Goal: Navigation & Orientation: Find specific page/section

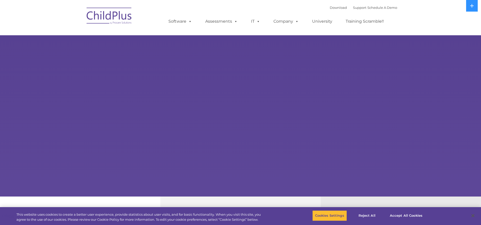
select select "MEDIUM"
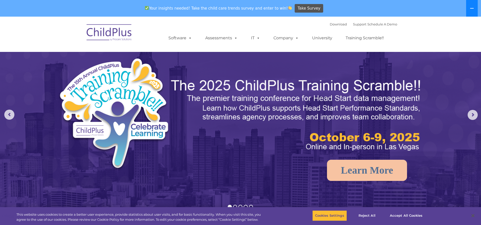
click at [473, 15] on button at bounding box center [472, 8] width 12 height 17
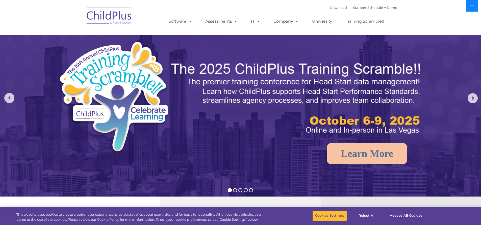
click at [472, 7] on icon at bounding box center [472, 6] width 4 height 4
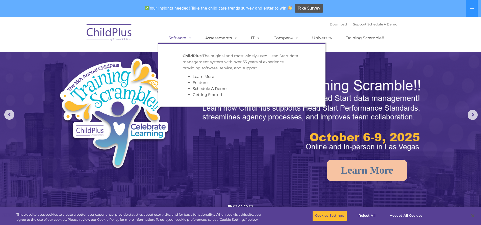
click at [177, 38] on link "Software" at bounding box center [180, 38] width 34 height 10
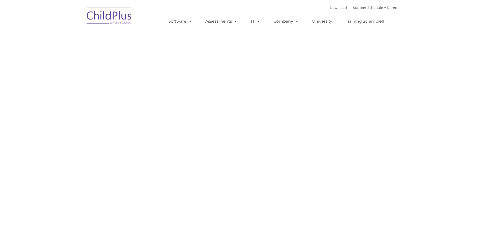
type input ""
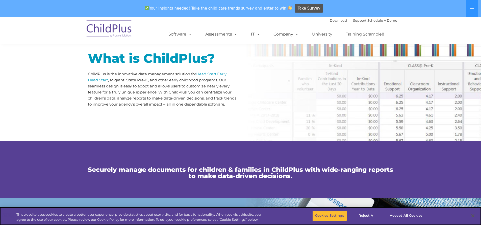
scroll to position [252, 0]
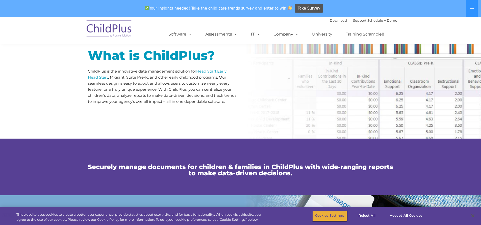
click at [324, 216] on button "Cookies Settings" at bounding box center [329, 216] width 35 height 11
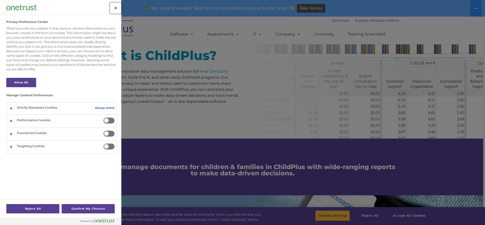
click at [116, 8] on button "Close" at bounding box center [115, 8] width 11 height 11
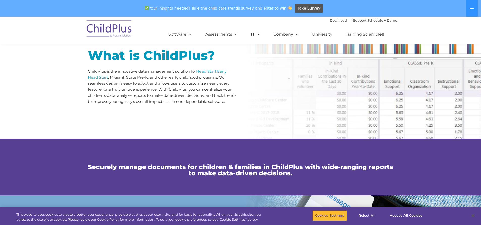
click at [87, 28] on img at bounding box center [109, 29] width 50 height 25
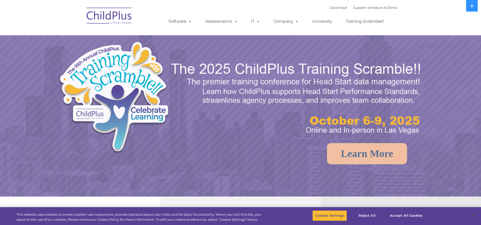
select select "MEDIUM"
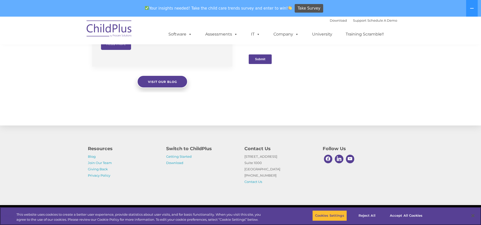
scroll to position [523, 0]
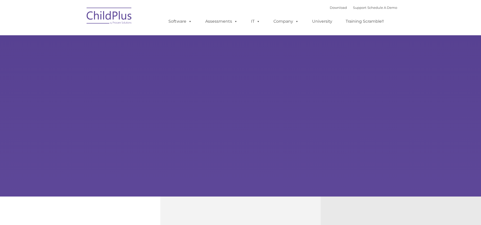
type input ""
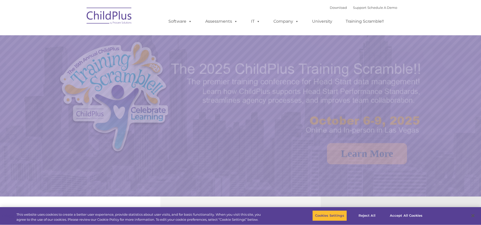
select select "MEDIUM"
